Goal: Task Accomplishment & Management: Manage account settings

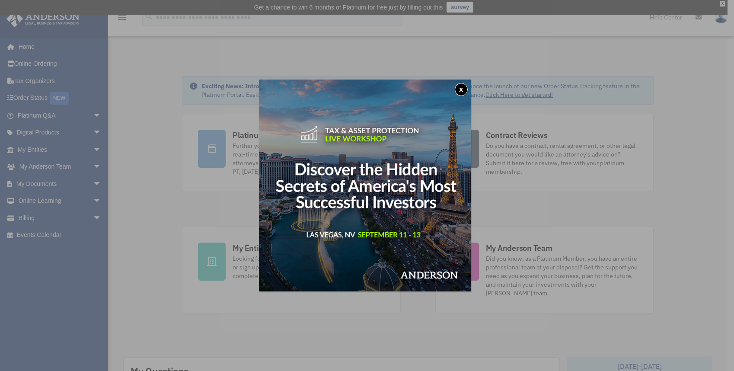
click at [467, 89] on button "x" at bounding box center [461, 89] width 13 height 13
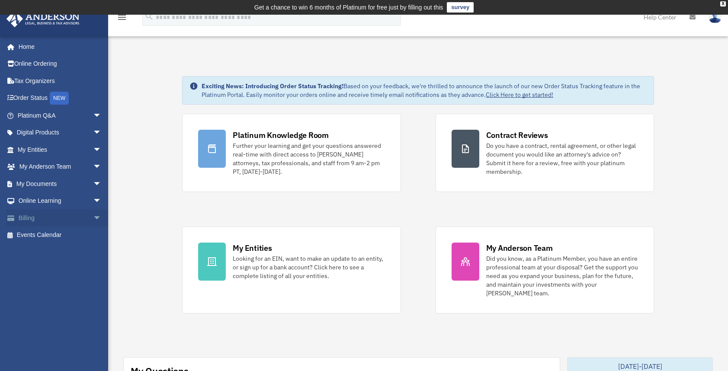
click at [30, 218] on link "Billing arrow_drop_down" at bounding box center [60, 217] width 109 height 17
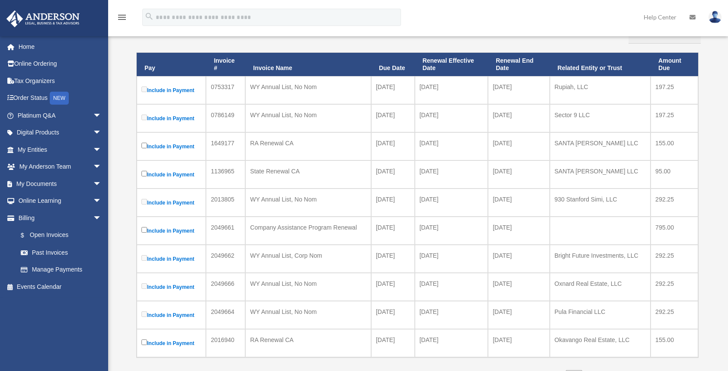
scroll to position [173, 0]
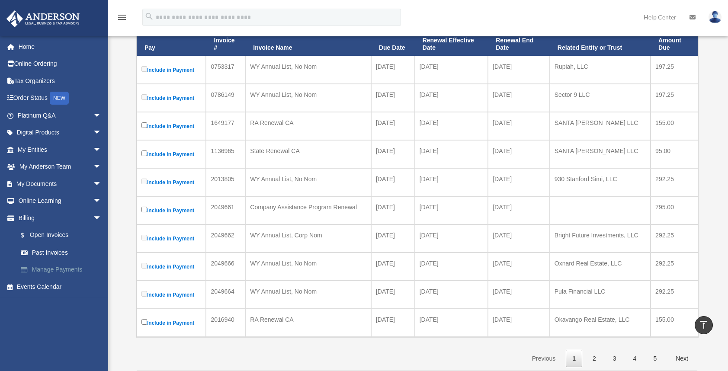
click at [56, 266] on link "Manage Payments" at bounding box center [63, 269] width 102 height 17
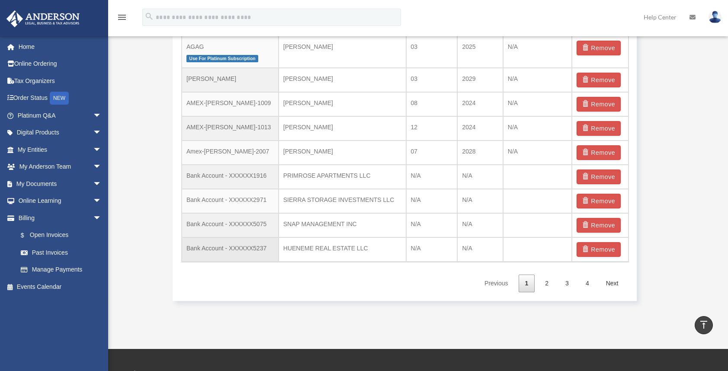
scroll to position [656, 0]
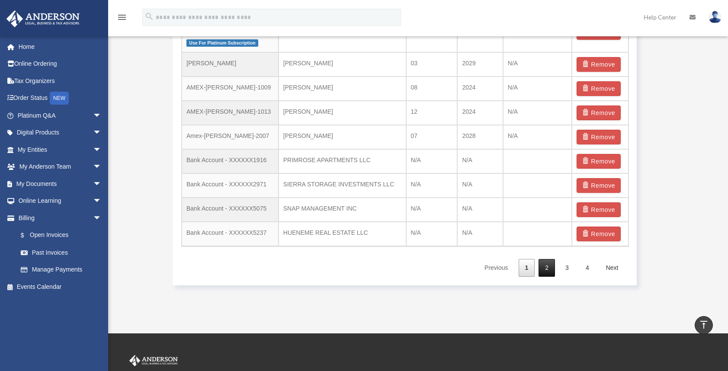
click at [549, 267] on link "2" at bounding box center [546, 268] width 16 height 18
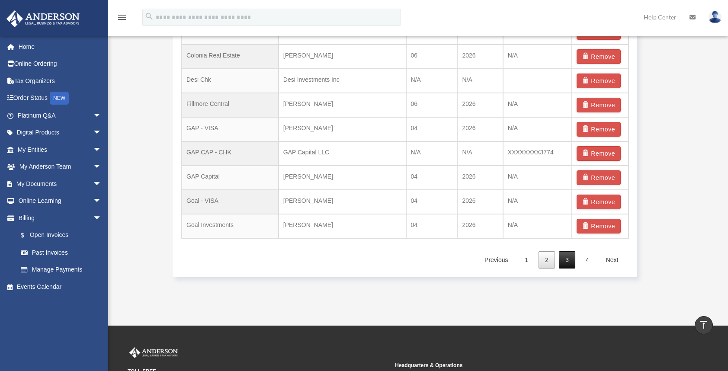
click at [574, 257] on link "3" at bounding box center [567, 260] width 16 height 18
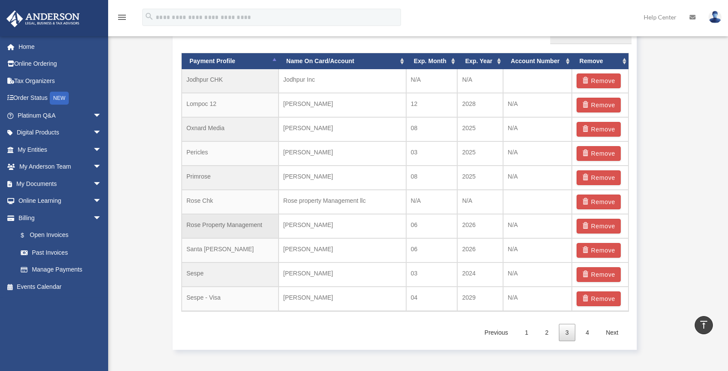
scroll to position [569, 0]
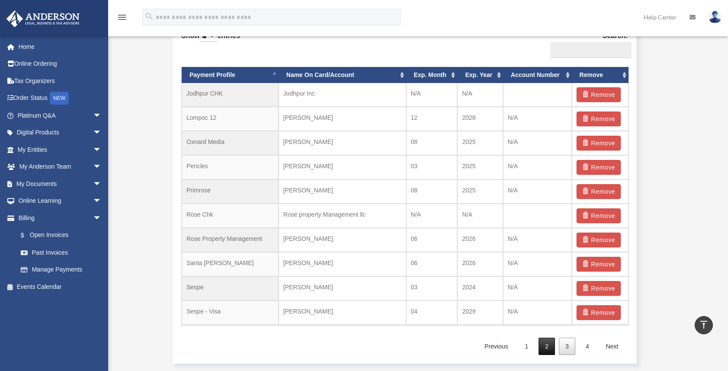
click at [542, 347] on link "2" at bounding box center [546, 347] width 16 height 18
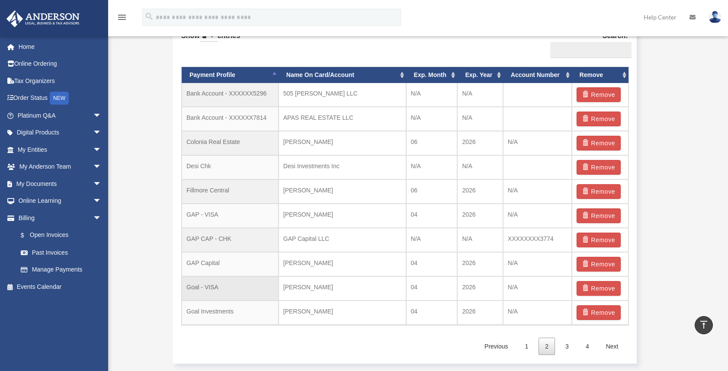
click at [330, 285] on td "[PERSON_NAME]" at bounding box center [342, 288] width 128 height 24
click at [237, 283] on td "Goal - VISA" at bounding box center [230, 288] width 97 height 24
click at [246, 145] on td "Colonia Real Estate" at bounding box center [230, 143] width 97 height 24
click at [237, 140] on td "Colonia Real Estate" at bounding box center [230, 143] width 97 height 24
click at [233, 141] on td "Colonia Real Estate" at bounding box center [230, 143] width 97 height 24
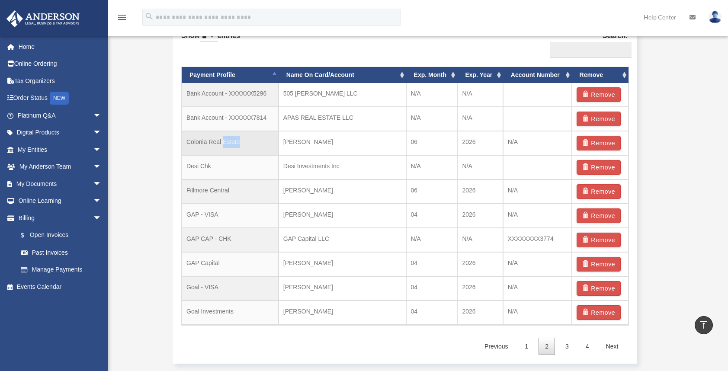
click at [233, 141] on td "Colonia Real Estate" at bounding box center [230, 143] width 97 height 24
click at [304, 140] on td "[PERSON_NAME]" at bounding box center [342, 143] width 128 height 24
click at [434, 142] on td "06" at bounding box center [431, 143] width 51 height 24
click at [571, 346] on link "3" at bounding box center [567, 347] width 16 height 18
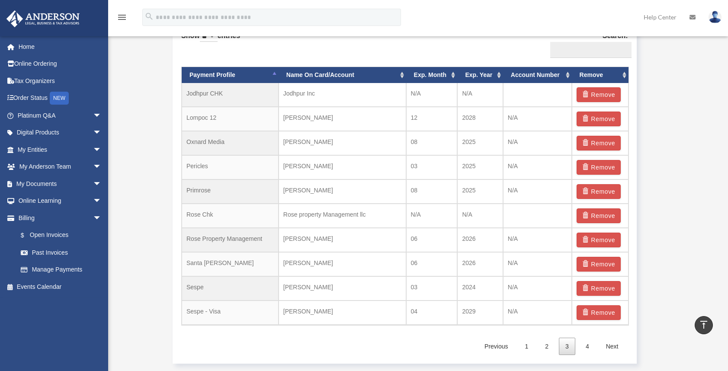
click at [570, 346] on link "3" at bounding box center [567, 347] width 16 height 18
click at [540, 345] on link "2" at bounding box center [546, 347] width 16 height 18
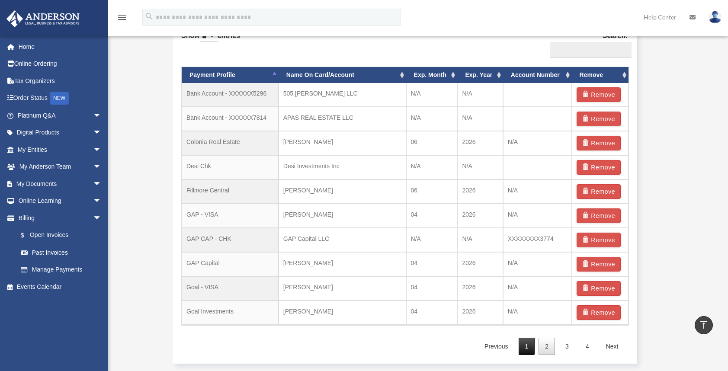
click at [531, 345] on link "1" at bounding box center [526, 347] width 16 height 18
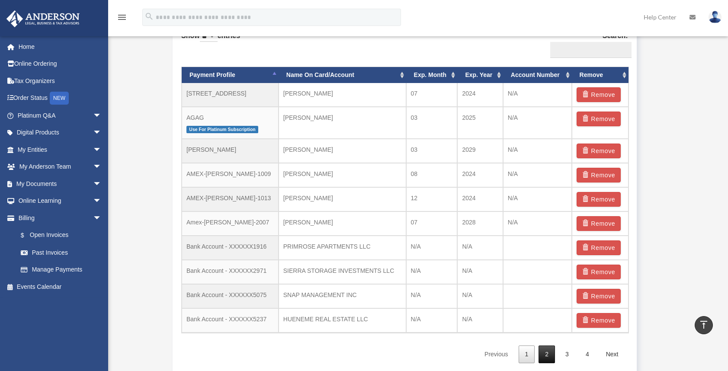
click at [544, 351] on link "2" at bounding box center [546, 354] width 16 height 18
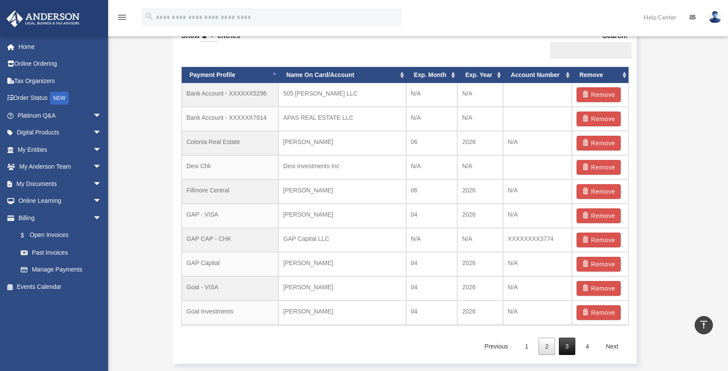
click at [566, 343] on link "3" at bounding box center [567, 347] width 16 height 18
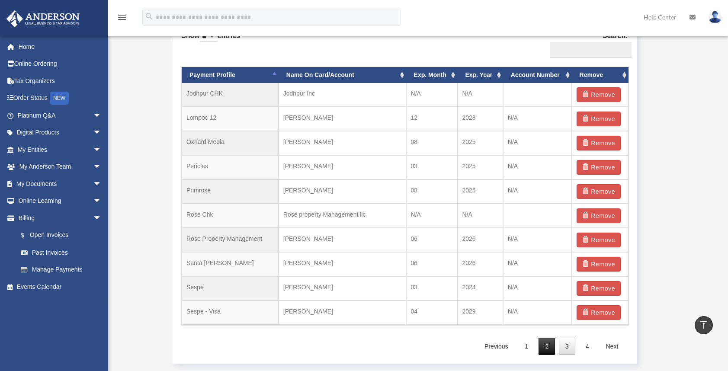
click at [542, 346] on link "2" at bounding box center [546, 347] width 16 height 18
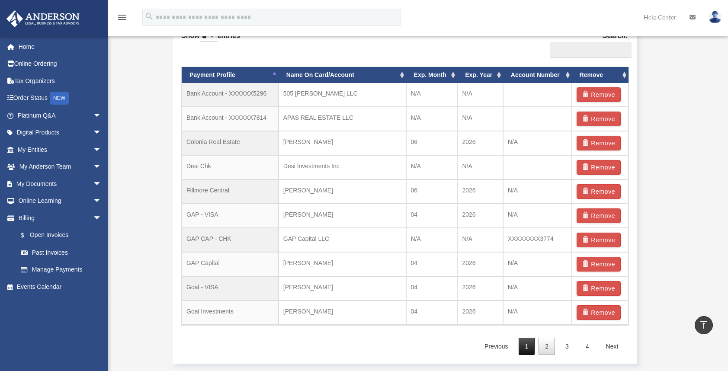
click at [531, 346] on link "1" at bounding box center [526, 347] width 16 height 18
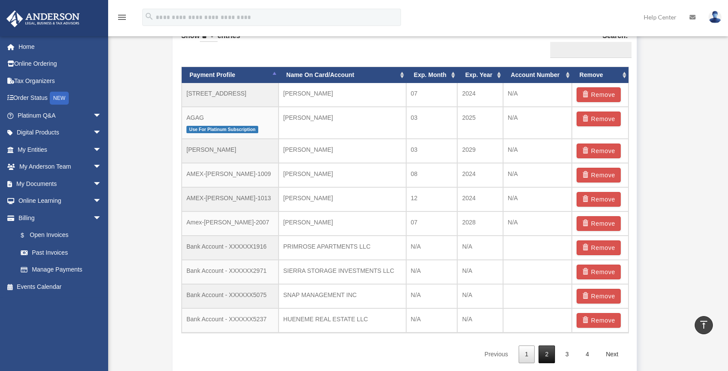
click at [553, 351] on link "2" at bounding box center [546, 354] width 16 height 18
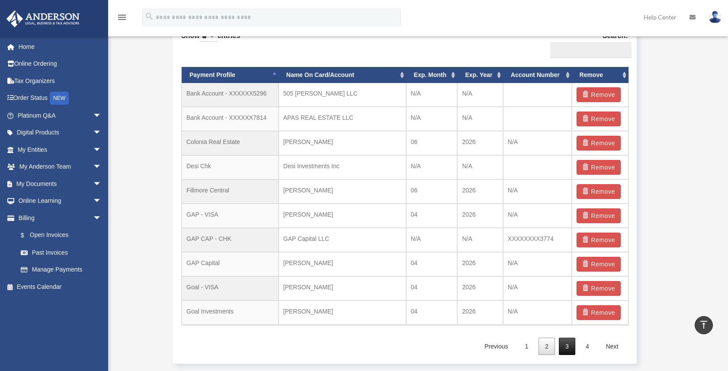
click at [566, 353] on link "3" at bounding box center [567, 347] width 16 height 18
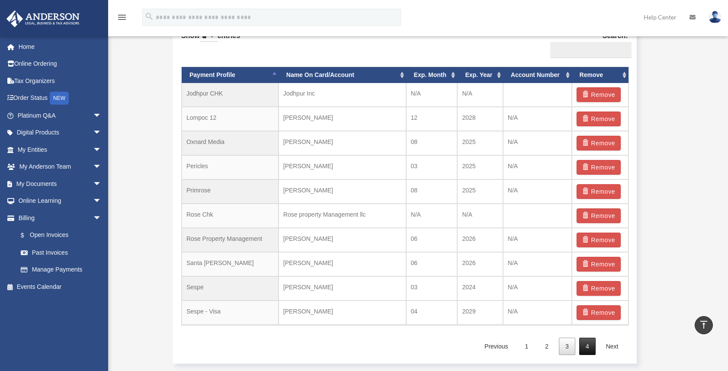
click at [584, 353] on link "4" at bounding box center [587, 347] width 16 height 18
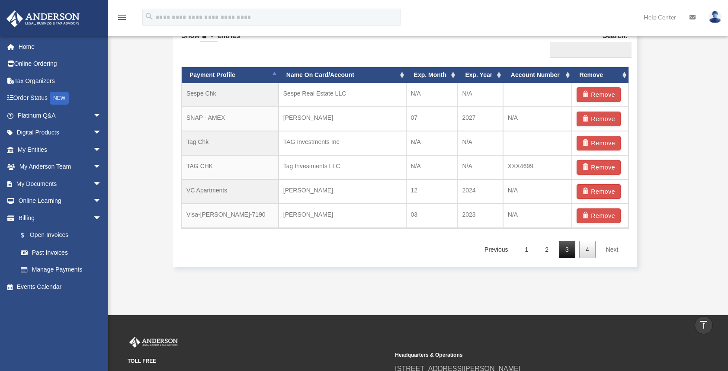
click at [569, 252] on link "3" at bounding box center [567, 250] width 16 height 18
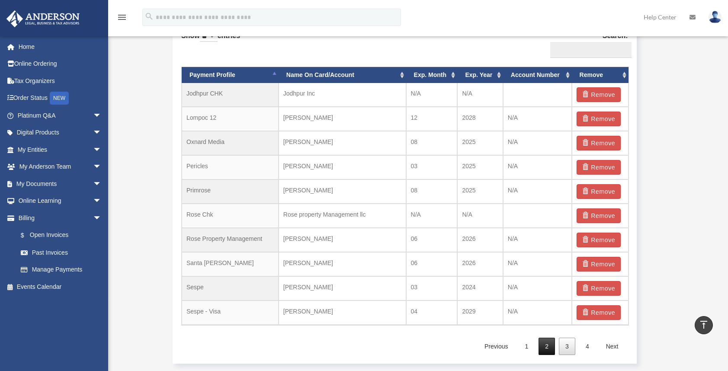
click at [547, 345] on link "2" at bounding box center [546, 347] width 16 height 18
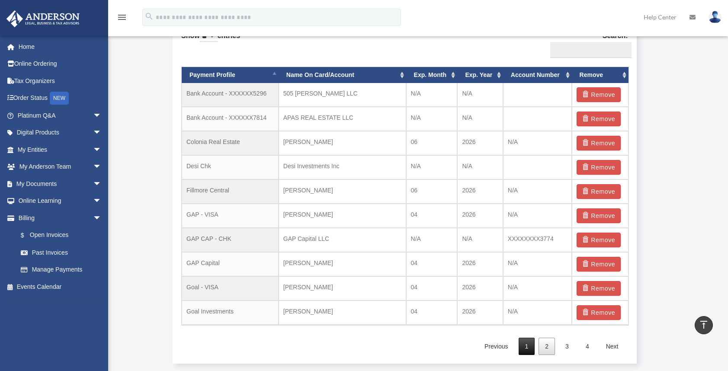
click at [529, 350] on link "1" at bounding box center [526, 347] width 16 height 18
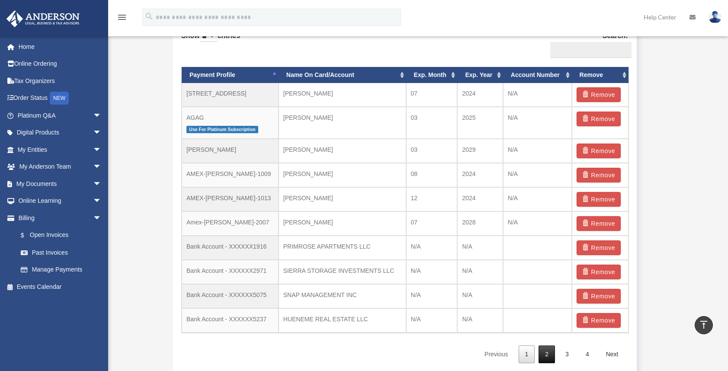
click at [547, 353] on link "2" at bounding box center [546, 354] width 16 height 18
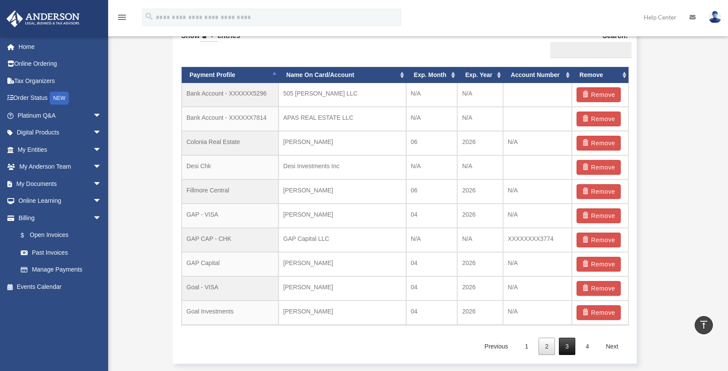
click at [569, 343] on link "3" at bounding box center [567, 347] width 16 height 18
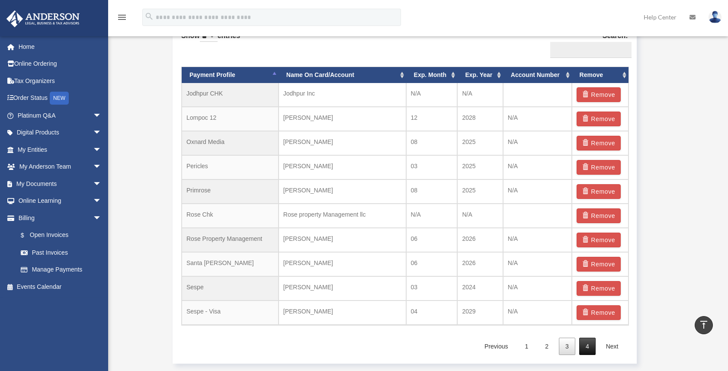
click at [588, 347] on link "4" at bounding box center [587, 347] width 16 height 18
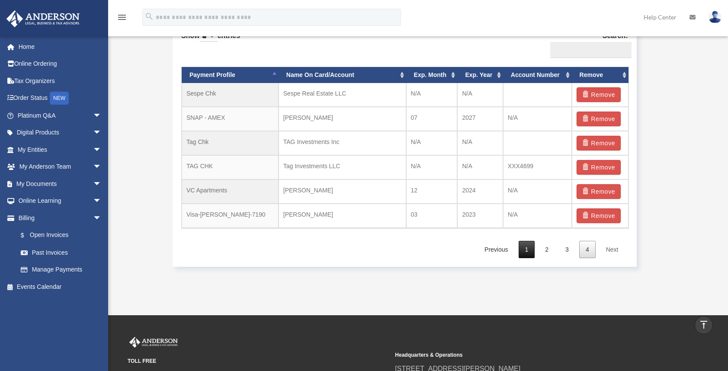
click at [526, 255] on link "1" at bounding box center [526, 250] width 16 height 18
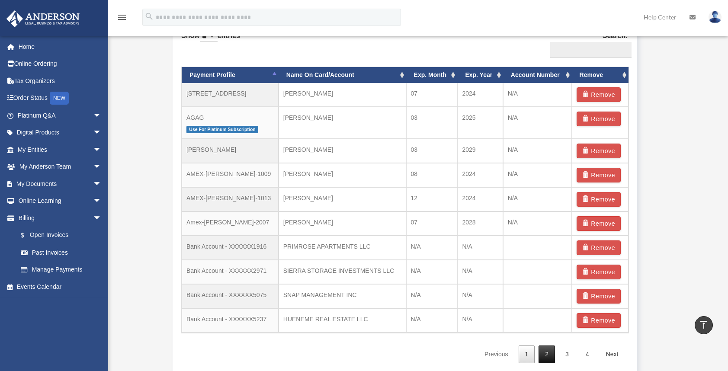
click at [546, 356] on link "2" at bounding box center [546, 354] width 16 height 18
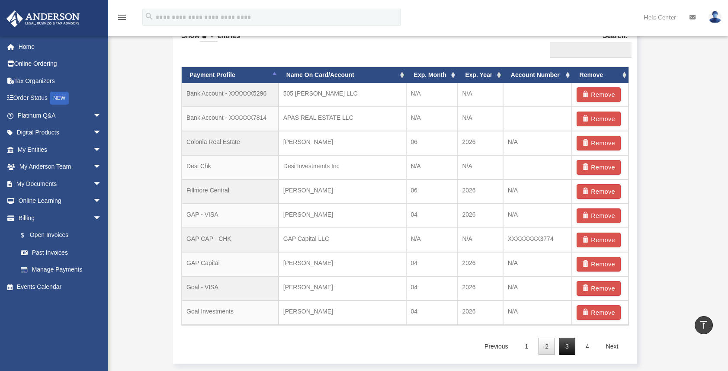
click at [570, 348] on link "3" at bounding box center [567, 347] width 16 height 18
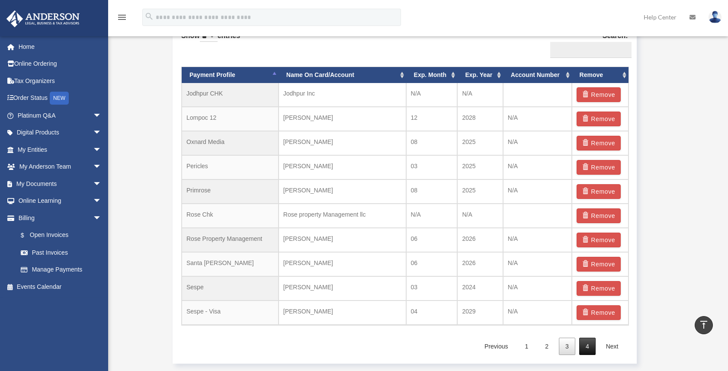
click at [588, 345] on link "4" at bounding box center [587, 347] width 16 height 18
